Goal: Communication & Community: Answer question/provide support

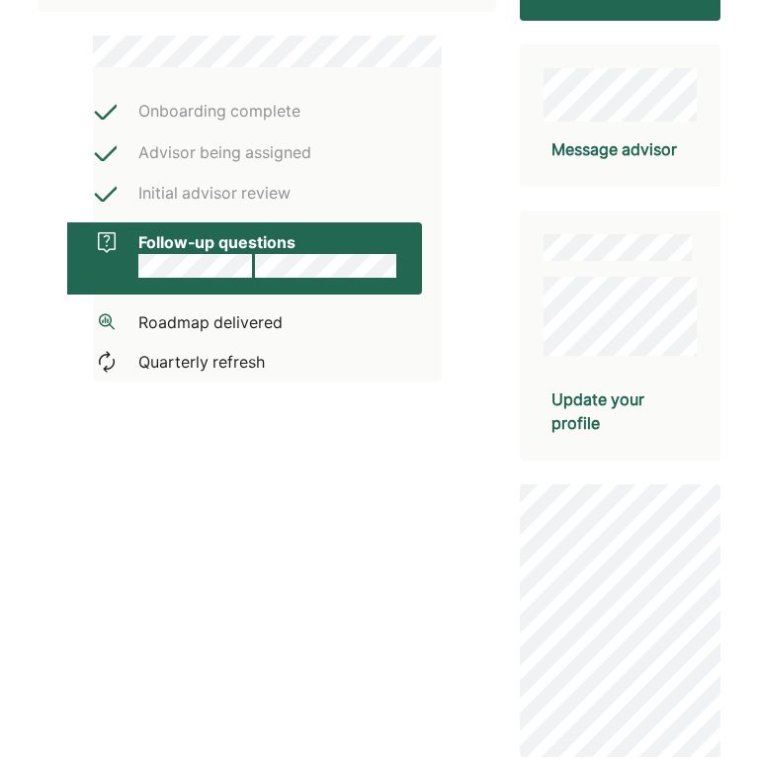
scroll to position [404, 0]
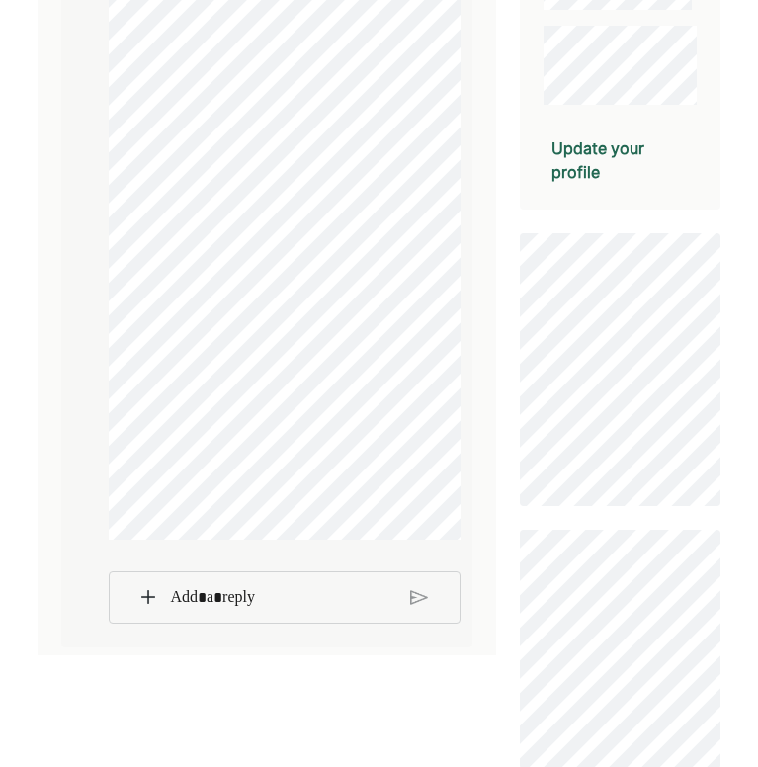
scroll to position [483, 0]
click at [413, 607] on img at bounding box center [419, 598] width 18 height 18
click at [150, 605] on img at bounding box center [148, 598] width 14 height 14
click at [145, 605] on img at bounding box center [148, 598] width 14 height 14
click at [417, 607] on img at bounding box center [419, 598] width 18 height 18
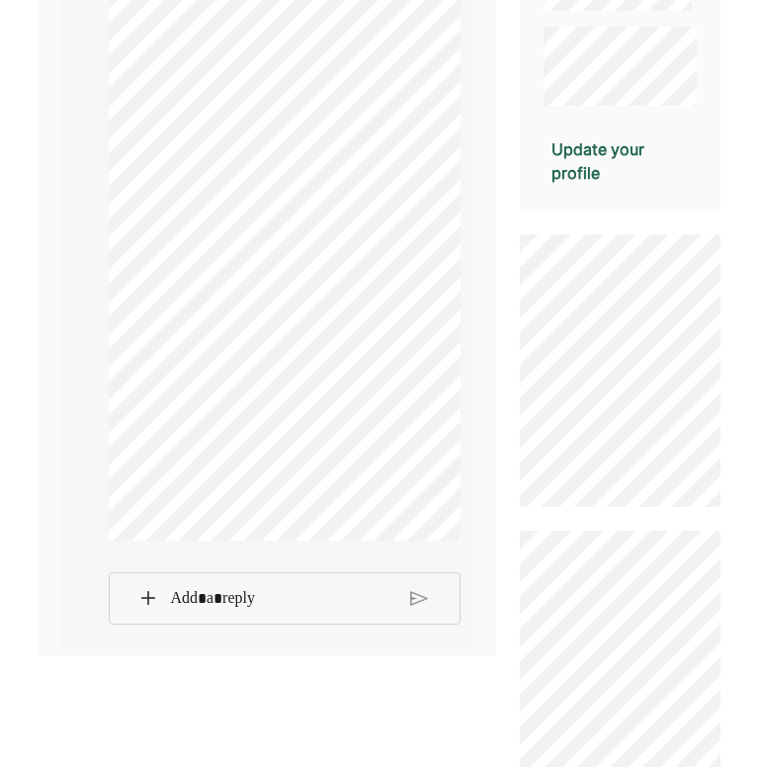
click at [417, 607] on img at bounding box center [419, 598] width 18 height 18
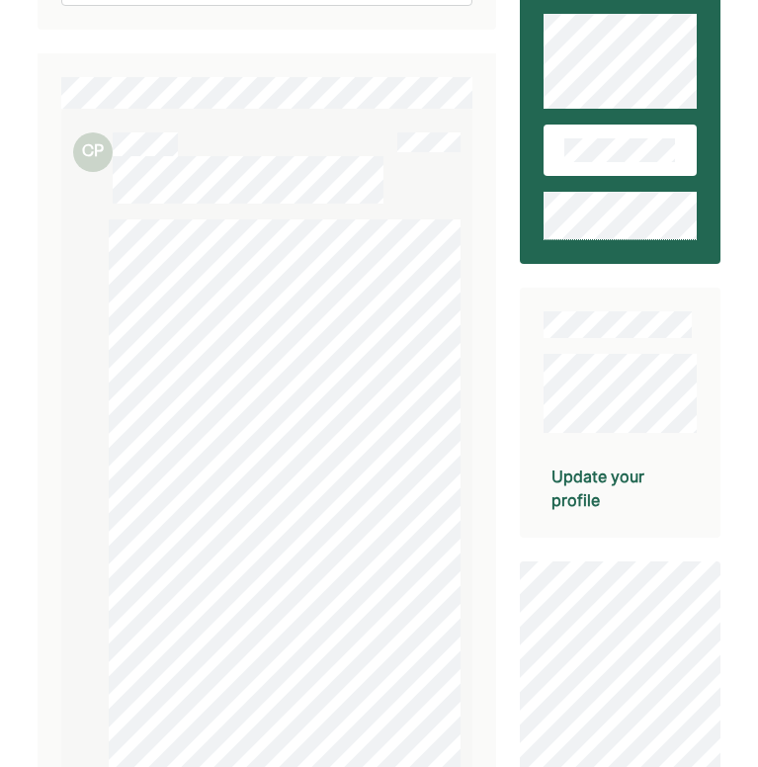
scroll to position [154, 0]
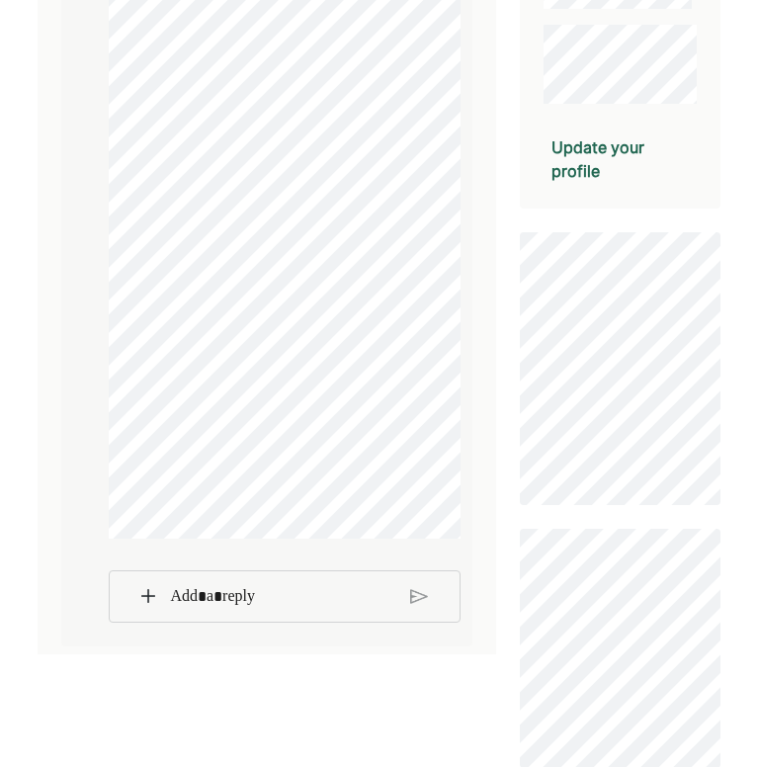
scroll to position [483, 0]
click at [142, 605] on img at bounding box center [148, 598] width 14 height 14
click at [415, 607] on img at bounding box center [419, 598] width 18 height 18
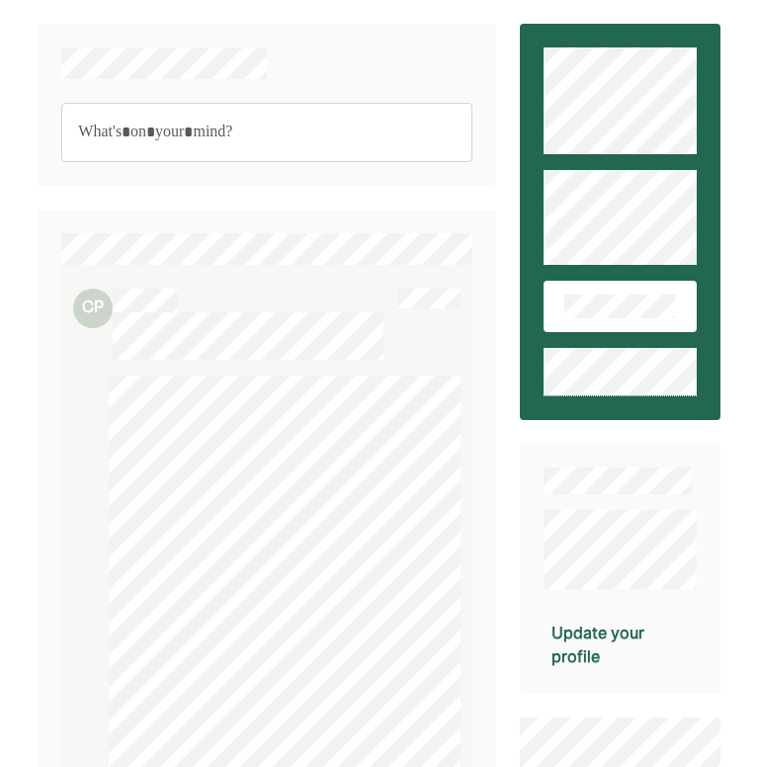
scroll to position [0, 0]
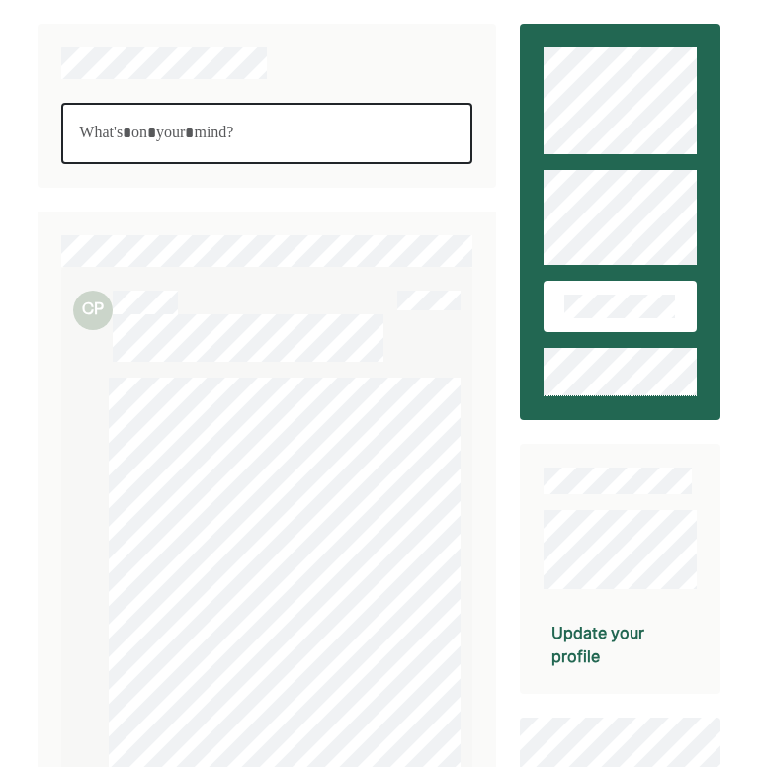
click at [236, 147] on div "Rich Text Editor. Editing area: main" at bounding box center [266, 133] width 411 height 61
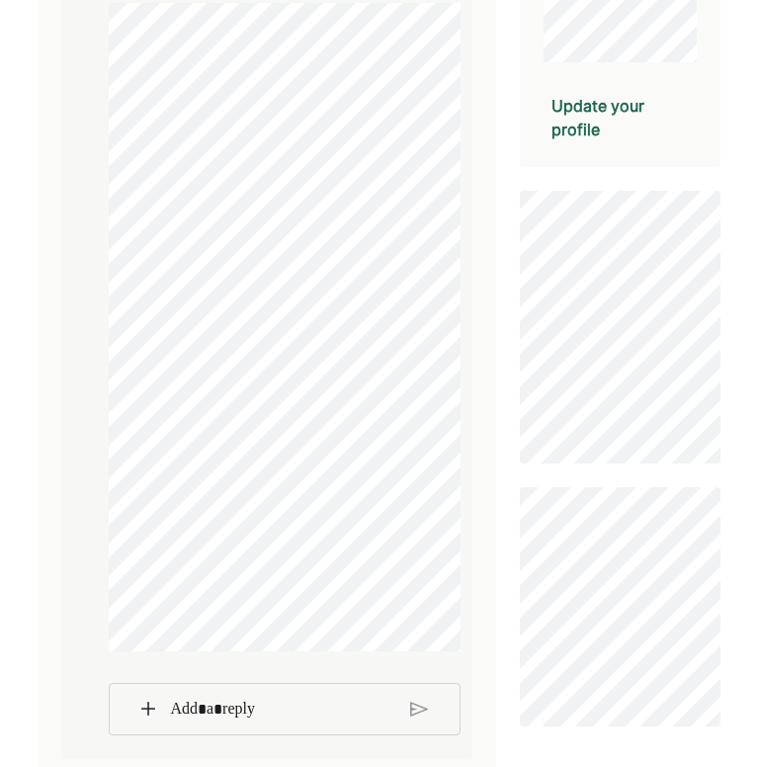
scroll to position [502, 0]
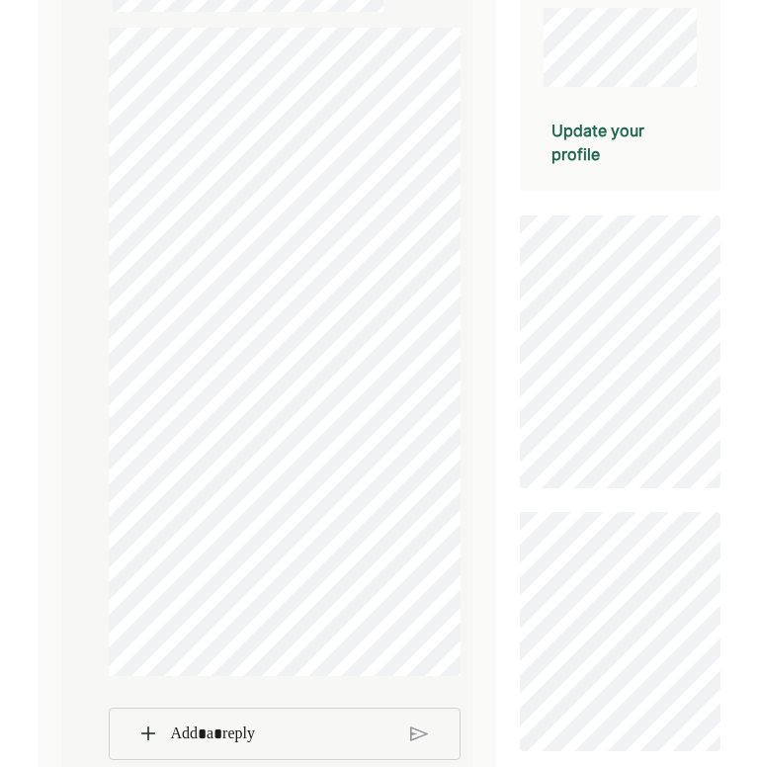
click at [489, 301] on div "CP" at bounding box center [267, 327] width 458 height 931
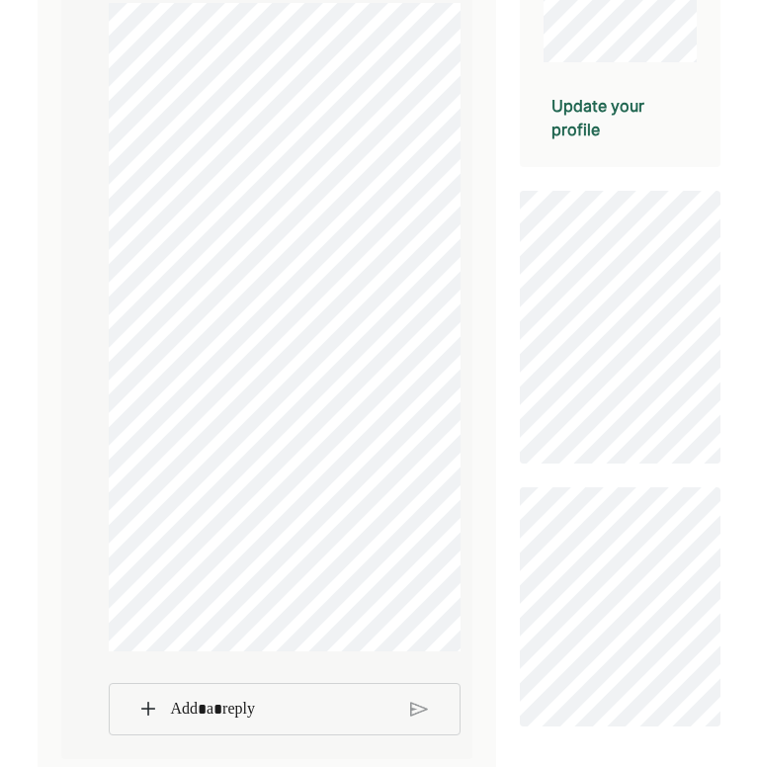
scroll to position [540, 0]
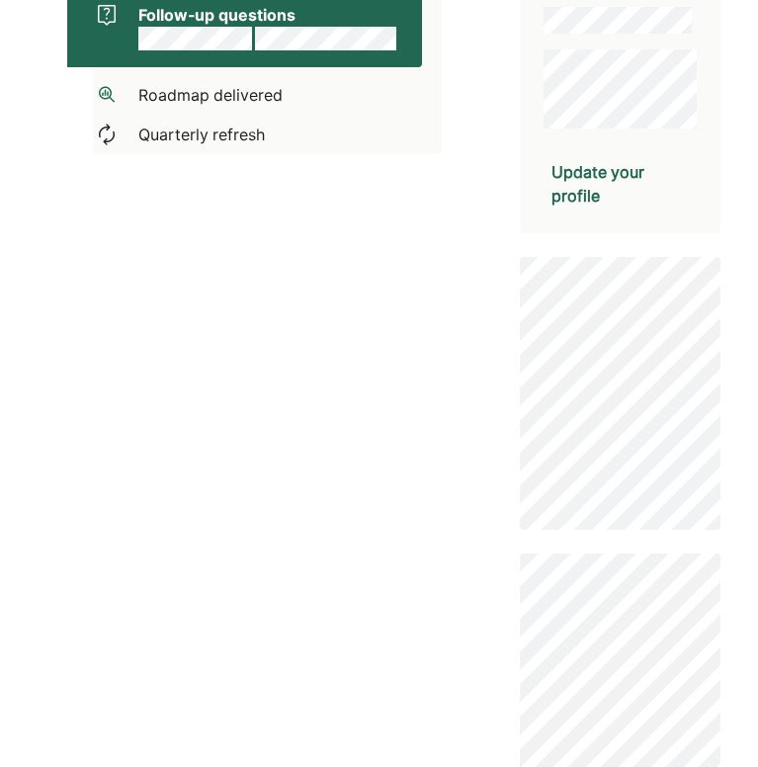
scroll to position [284, 0]
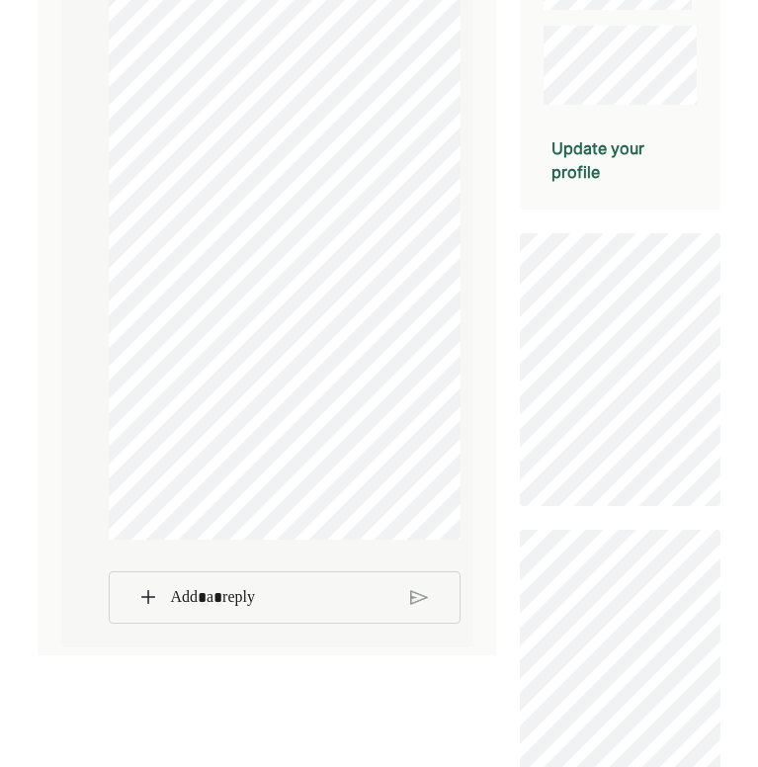
scroll to position [483, 0]
click at [147, 605] on img at bounding box center [148, 598] width 14 height 14
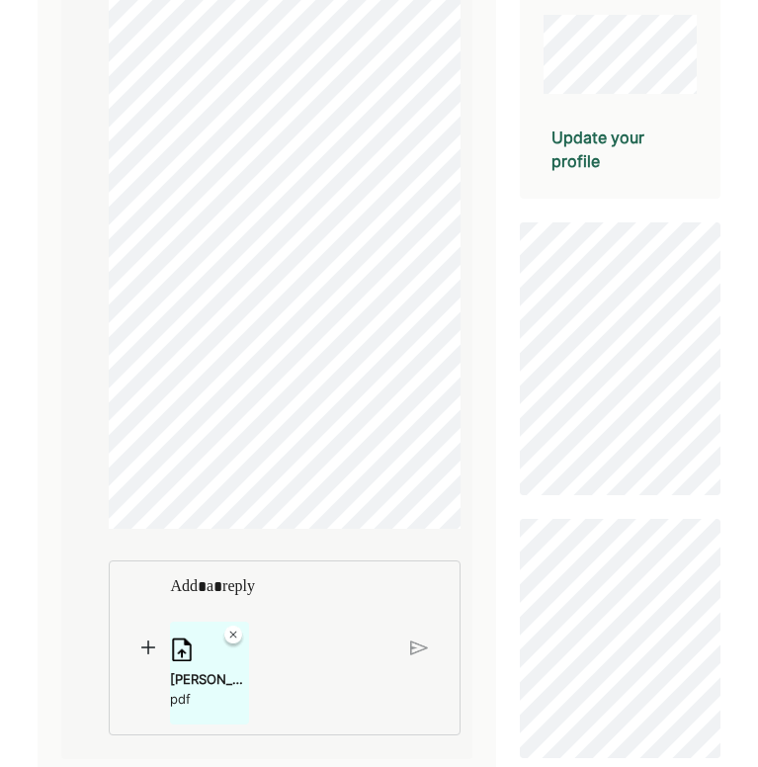
scroll to position [510, 0]
click at [424, 652] on img at bounding box center [419, 647] width 18 height 18
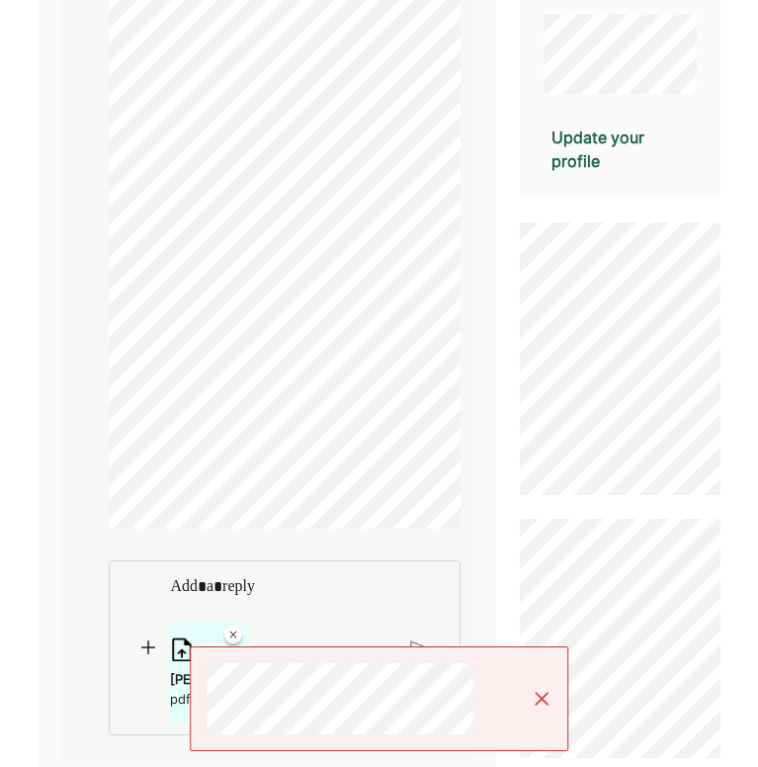
click at [543, 708] on div at bounding box center [379, 698] width 379 height 105
click at [540, 697] on img at bounding box center [542, 699] width 20 height 20
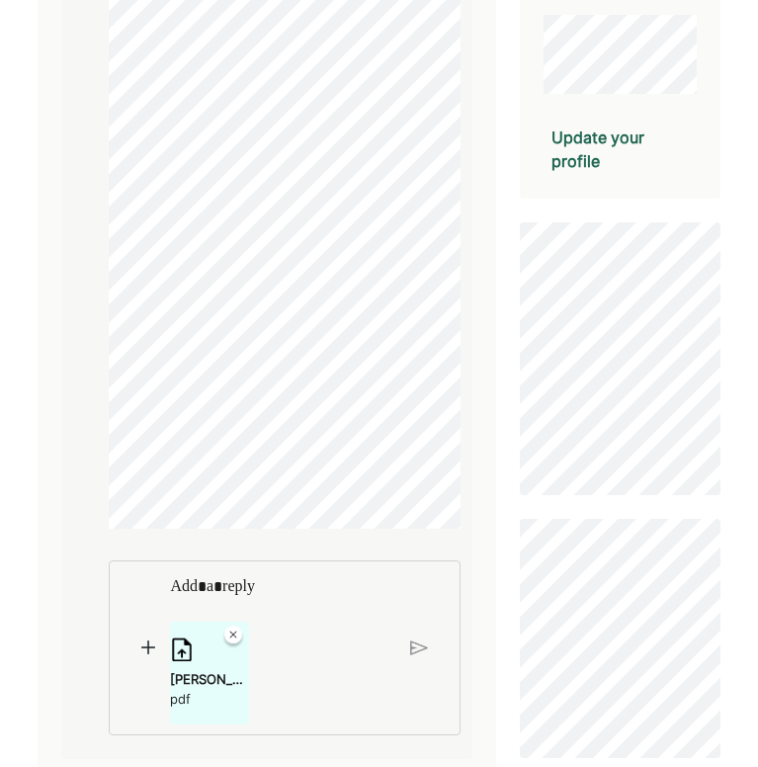
click at [425, 651] on img at bounding box center [419, 647] width 18 height 18
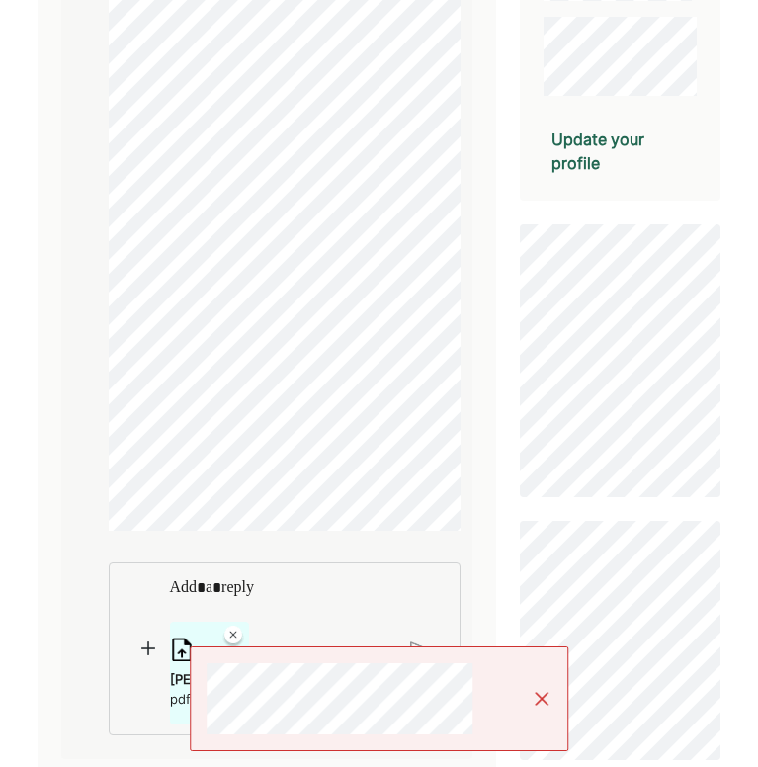
click at [244, 545] on div "Caroline response PDF.pdf pdf" at bounding box center [266, 309] width 387 height 854
click at [233, 637] on img at bounding box center [233, 637] width 24 height 24
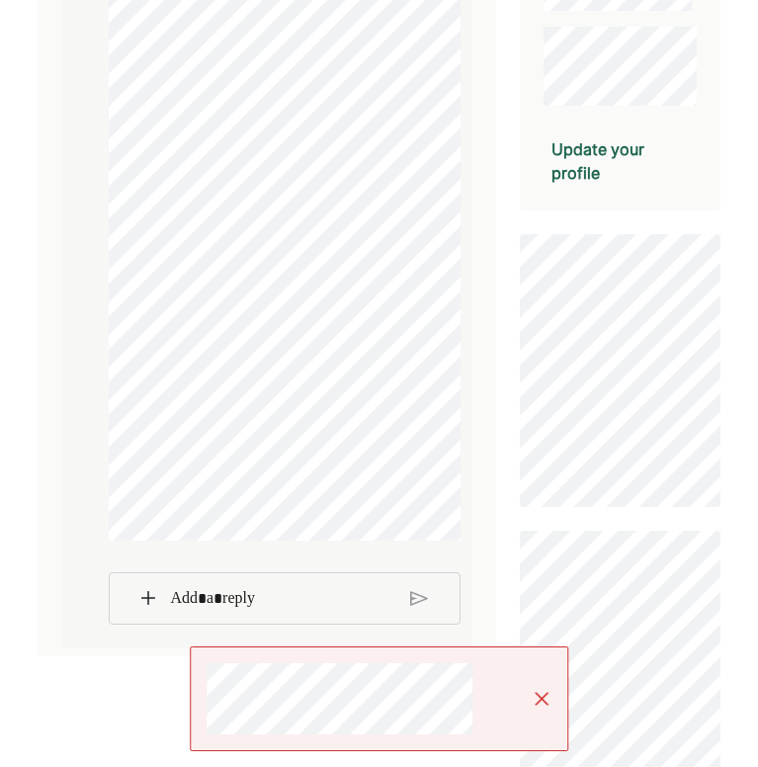
click at [149, 605] on img at bounding box center [148, 598] width 14 height 14
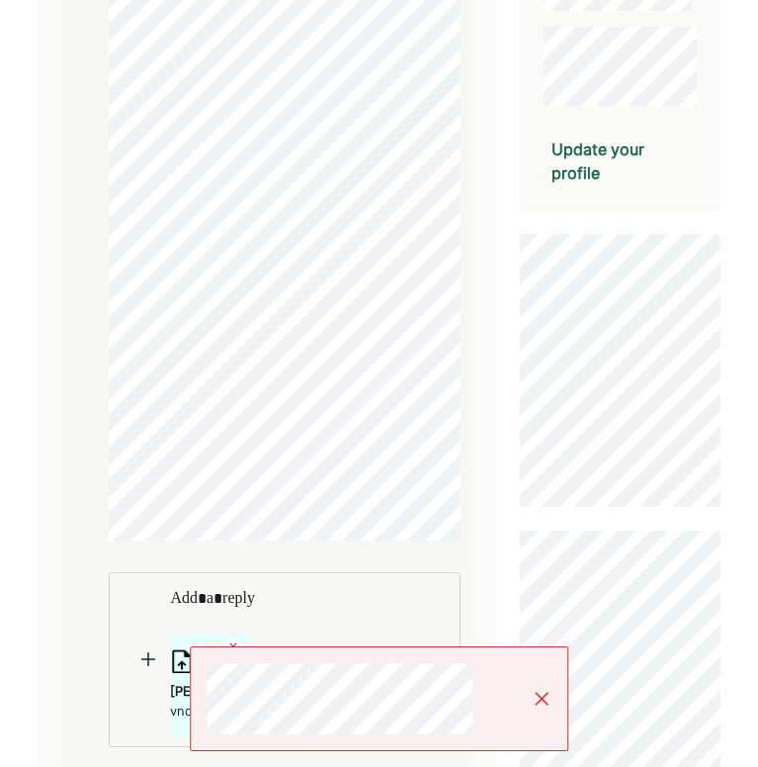
click at [539, 693] on img at bounding box center [542, 699] width 20 height 20
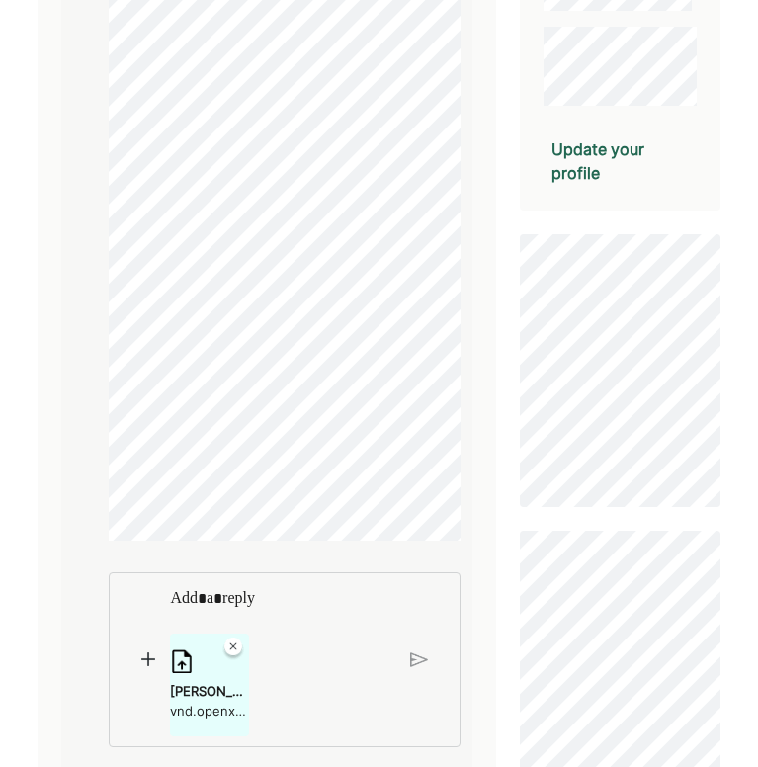
click at [413, 668] on img at bounding box center [419, 659] width 18 height 18
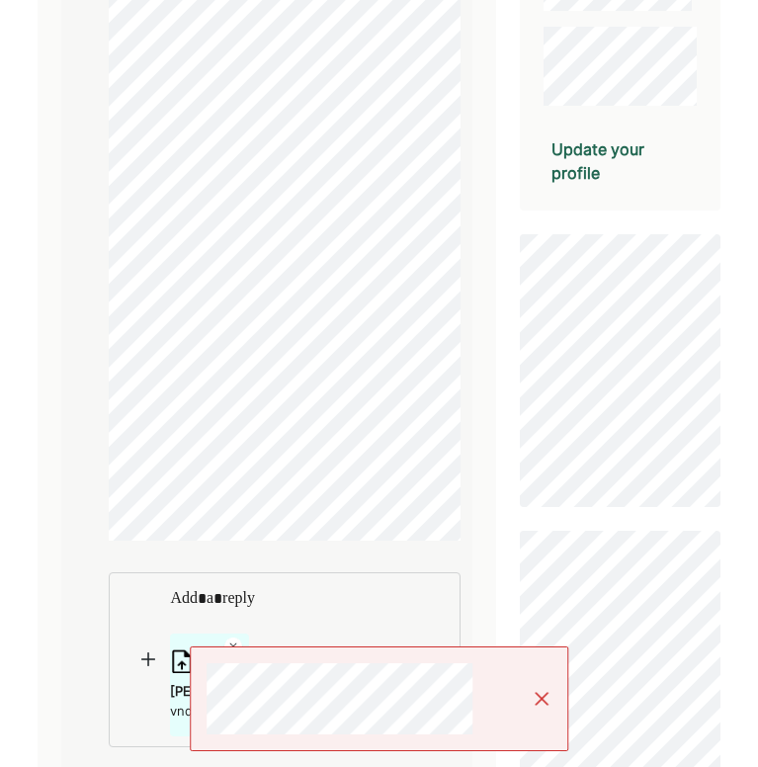
click at [144, 666] on img at bounding box center [148, 659] width 14 height 14
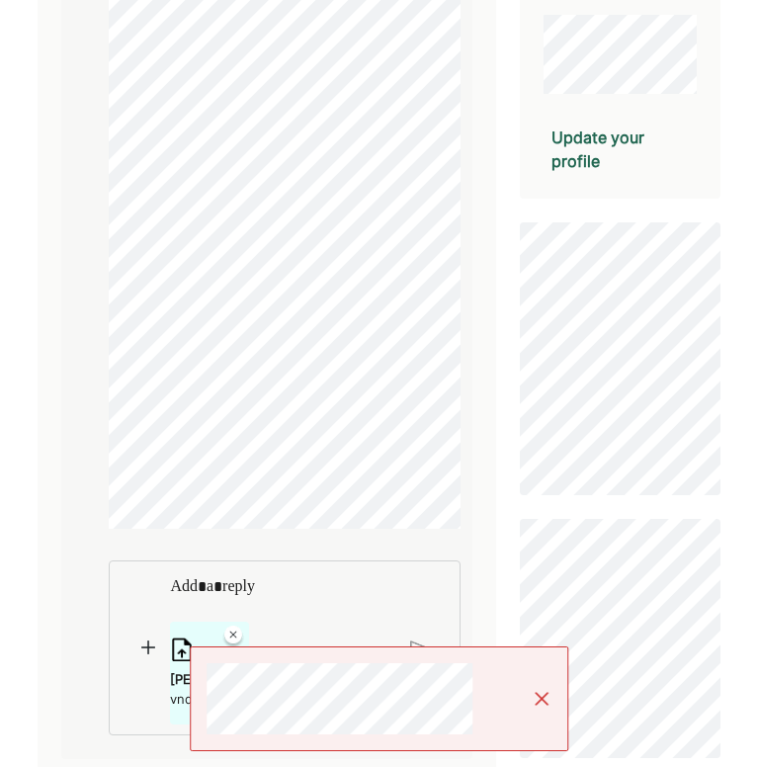
scroll to position [510, 0]
click at [536, 705] on img at bounding box center [542, 699] width 20 height 20
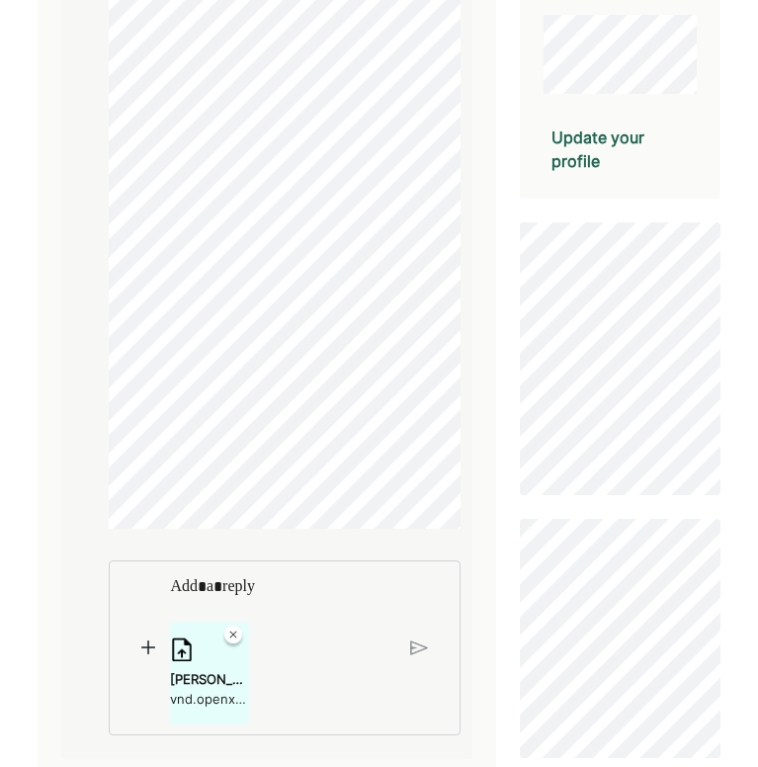
click at [233, 631] on img at bounding box center [233, 637] width 24 height 24
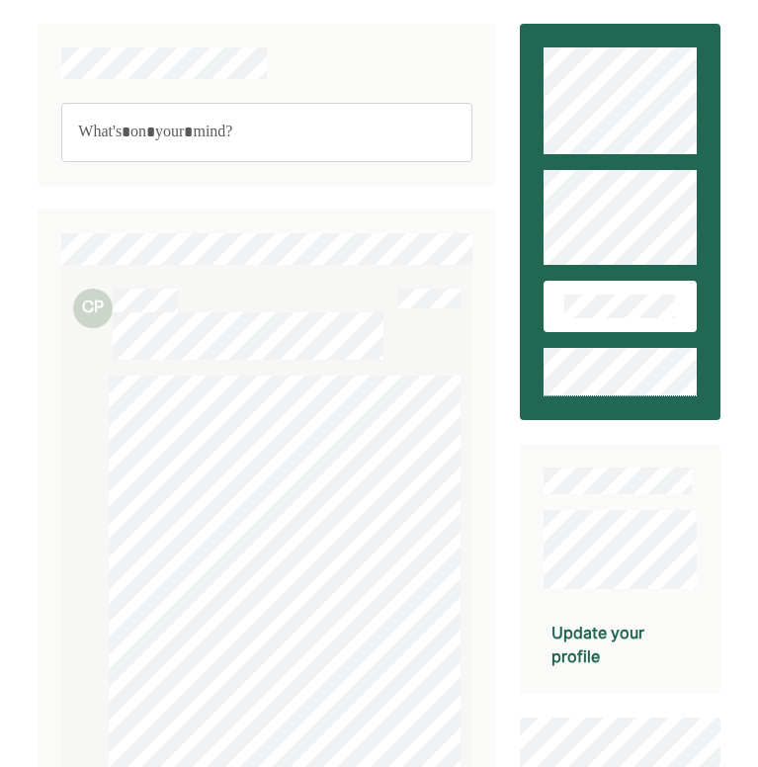
scroll to position [0, 0]
click at [251, 125] on p "Rich Text Editor. Editing area: main" at bounding box center [266, 133] width 377 height 26
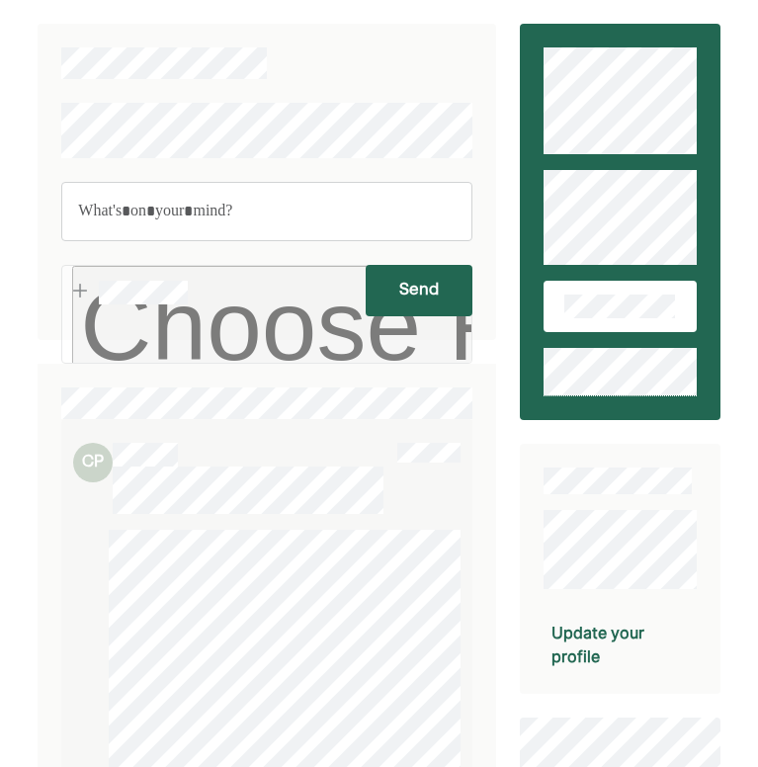
click at [171, 215] on p "Rich Text Editor. Editing area: main" at bounding box center [266, 212] width 377 height 26
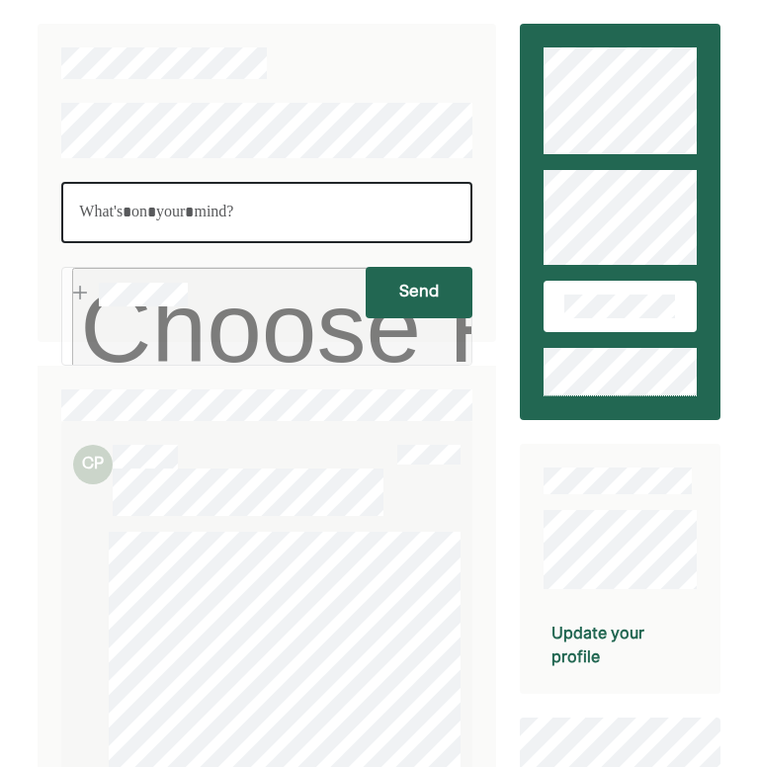
click at [130, 218] on p "Rich Text Editor. Editing area: main" at bounding box center [266, 213] width 375 height 26
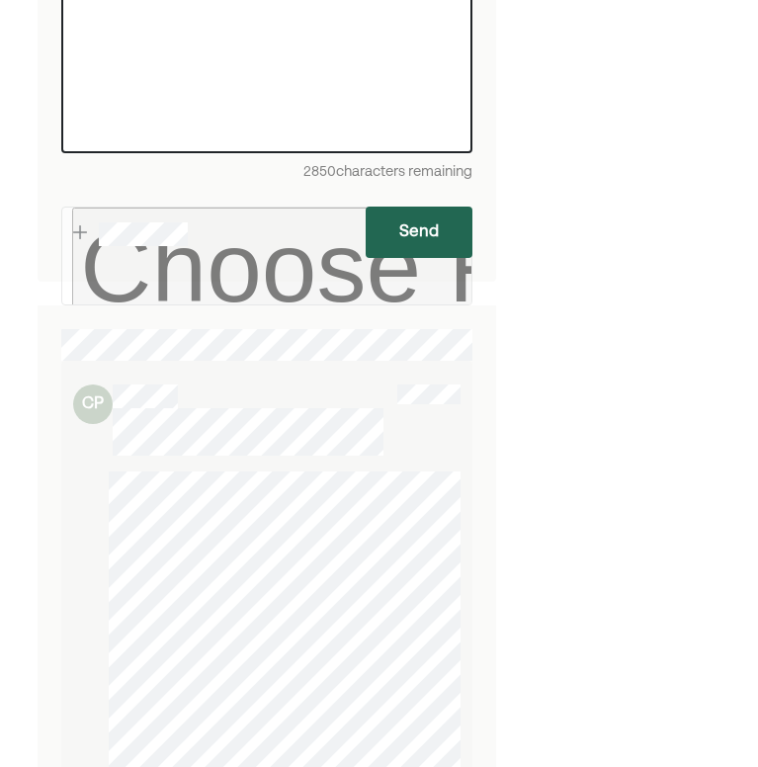
scroll to position [1793, 0]
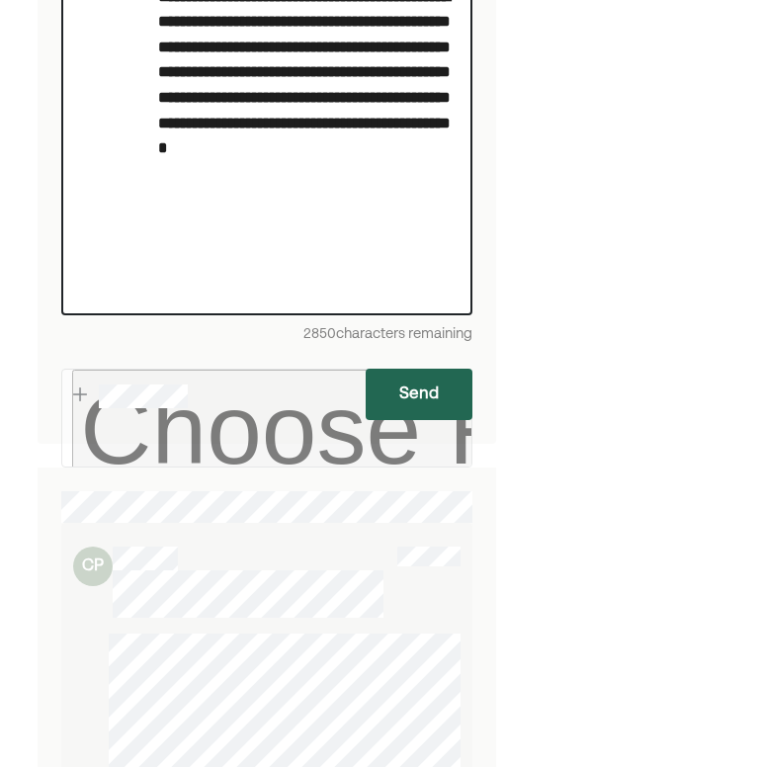
click at [412, 388] on button "Send" at bounding box center [419, 394] width 107 height 51
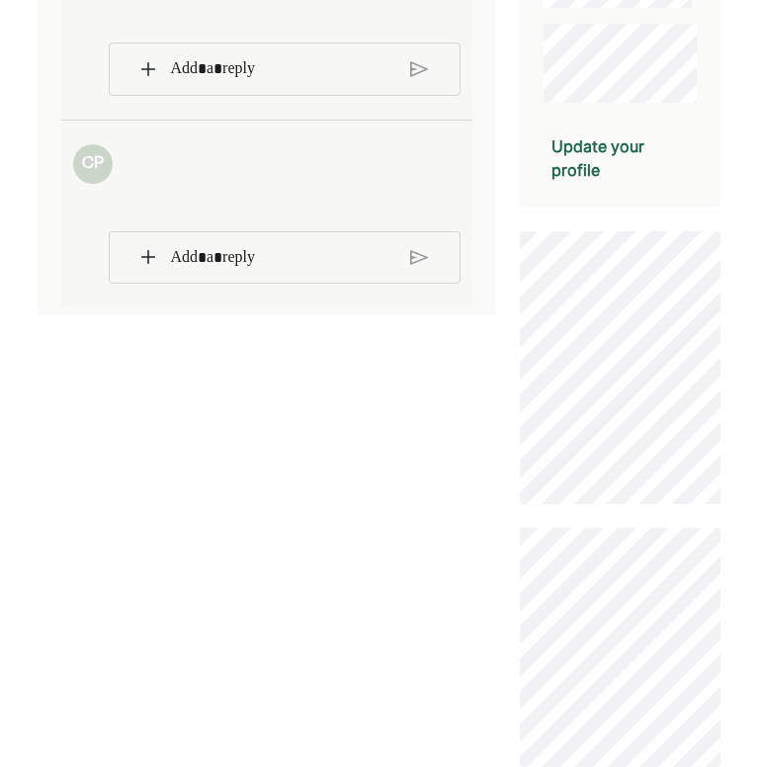
scroll to position [483, 0]
